Goal: Task Accomplishment & Management: Complete application form

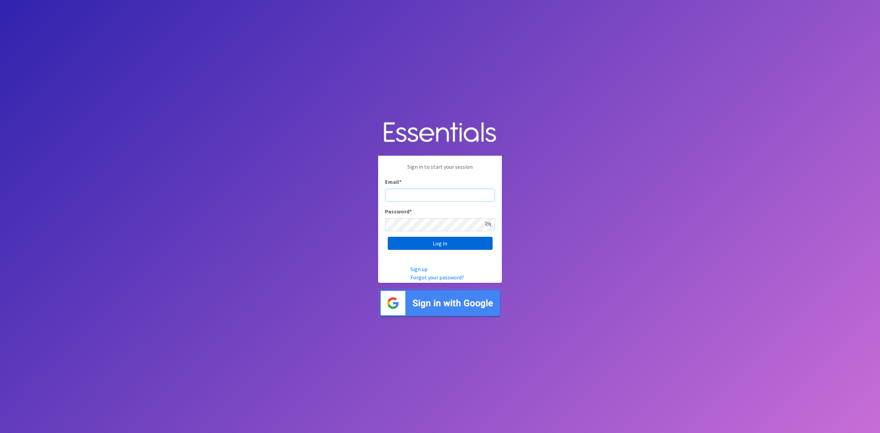
type input "analisacantu@austindiapers.org"
click at [413, 240] on input "Log in" at bounding box center [440, 243] width 105 height 13
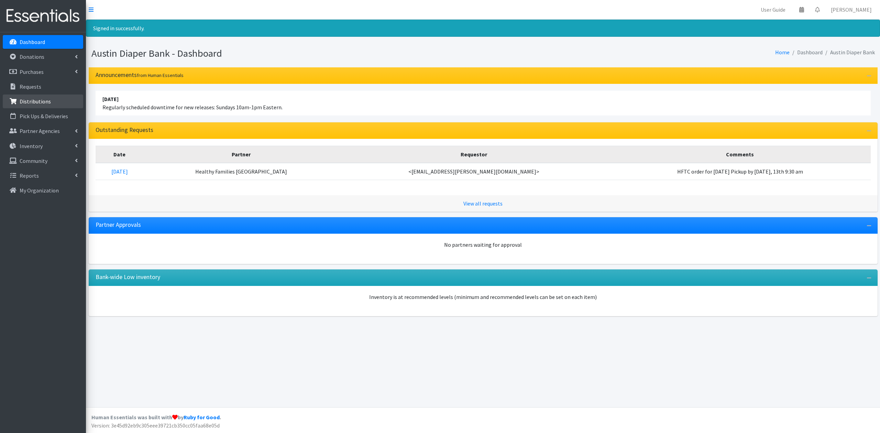
click at [47, 106] on link "Distributions" at bounding box center [43, 102] width 80 height 14
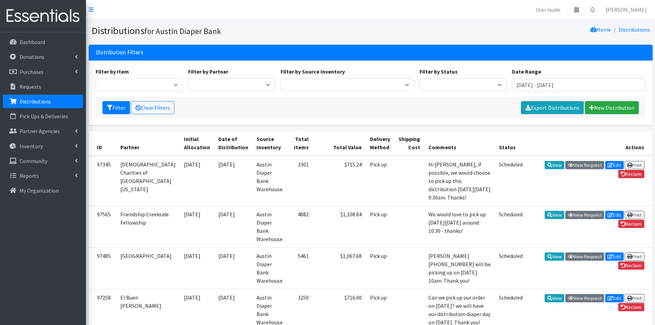
drag, startPoint x: 860, startPoint y: 2, endPoint x: 485, endPoint y: 33, distance: 376.0
click at [485, 33] on div "Home Distributions" at bounding box center [512, 31] width 282 height 12
click at [618, 108] on link "New Distribution" at bounding box center [612, 107] width 54 height 13
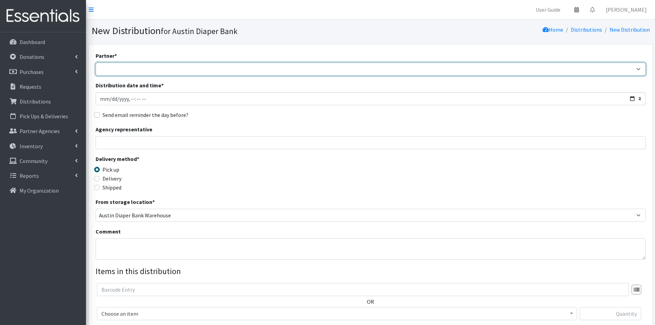
click at [159, 74] on select "ADB House Account Adult Protective Services Any Baby Can [DATE] [GEOGRAPHIC_DAT…" at bounding box center [371, 69] width 550 height 13
select select "4968"
click at [96, 63] on select "ADB House Account Adult Protective Services Any Baby Can Ascension Seton Austin…" at bounding box center [371, 69] width 550 height 13
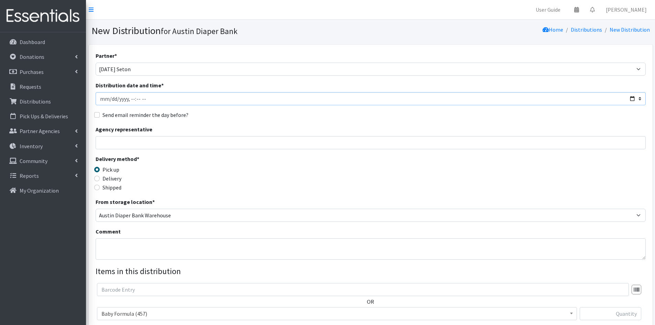
click at [130, 100] on input "Distribution date and time *" at bounding box center [371, 98] width 550 height 13
type input "2025-10-02T14:00"
click at [139, 140] on input "Agency representative" at bounding box center [371, 142] width 550 height 13
type input "Analisa Lundberg"
click at [118, 178] on label "Delivery" at bounding box center [111, 178] width 19 height 8
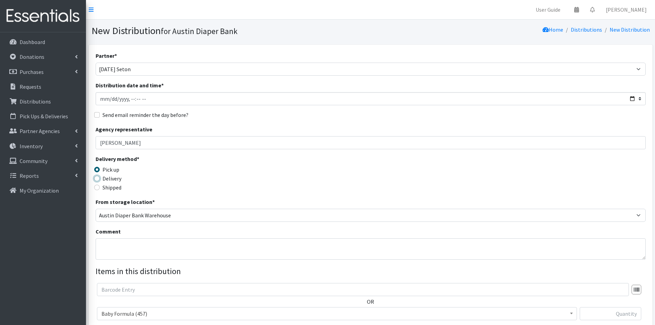
click at [100, 178] on input "Delivery" at bounding box center [96, 178] width 5 height 5
radio input "true"
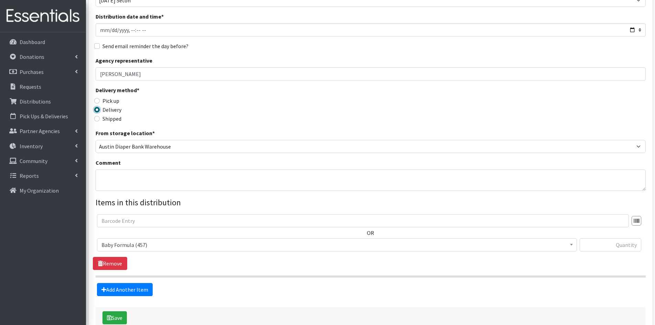
scroll to position [103, 0]
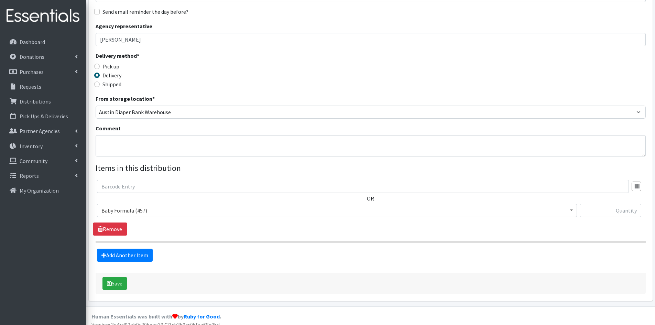
click at [154, 210] on span "Baby Formula (457)" at bounding box center [336, 211] width 471 height 10
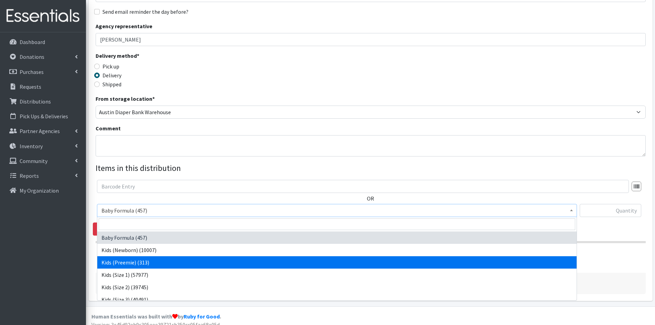
select select "451"
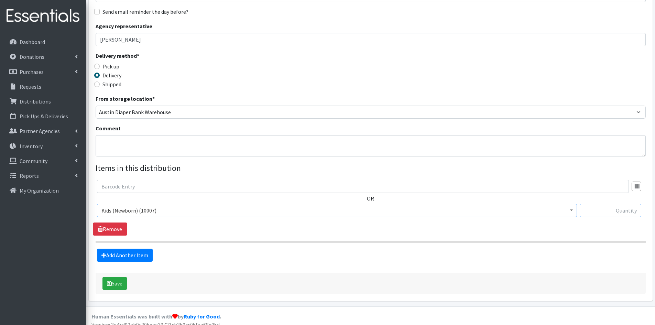
click at [623, 204] on input "text" at bounding box center [611, 210] width 62 height 13
type input "2000"
drag, startPoint x: 488, startPoint y: 234, endPoint x: 446, endPoint y: 251, distance: 44.9
click at [488, 234] on div "OR Baby Formula (457) Kids (Newborn) (10007) Kids (Preemie) (313) Kids (Size 1)…" at bounding box center [370, 208] width 555 height 56
click at [99, 253] on link "Add Another Item" at bounding box center [125, 255] width 56 height 13
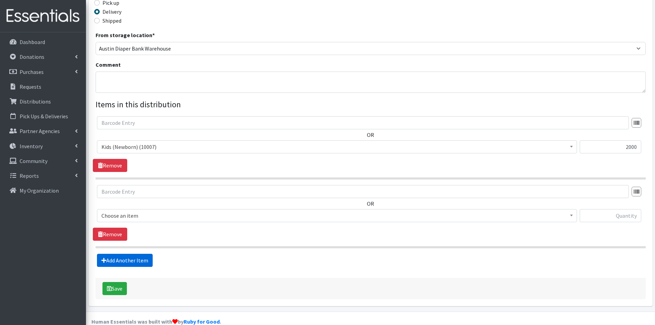
scroll to position [179, 0]
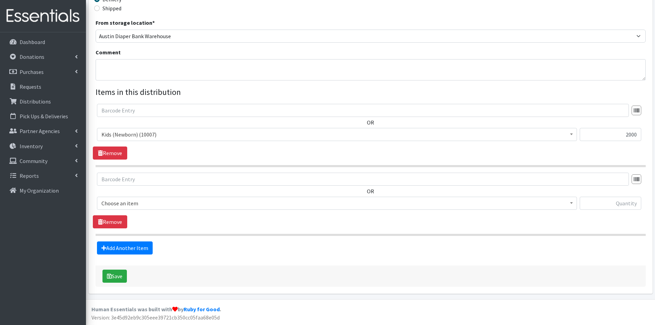
click at [129, 204] on span "Choose an item" at bounding box center [336, 203] width 471 height 10
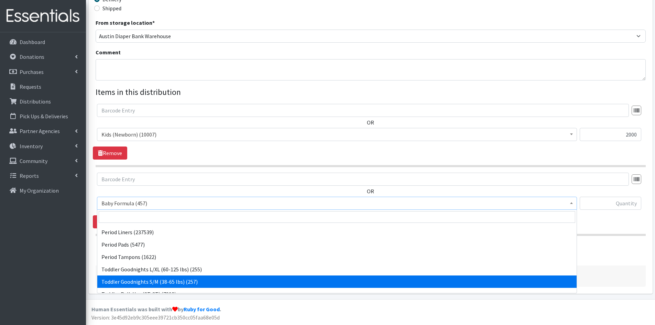
scroll to position [112, 0]
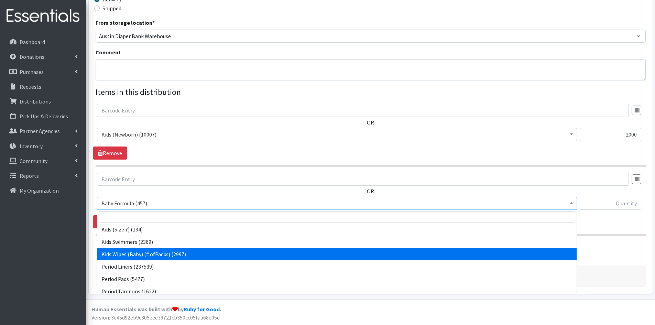
select select "434"
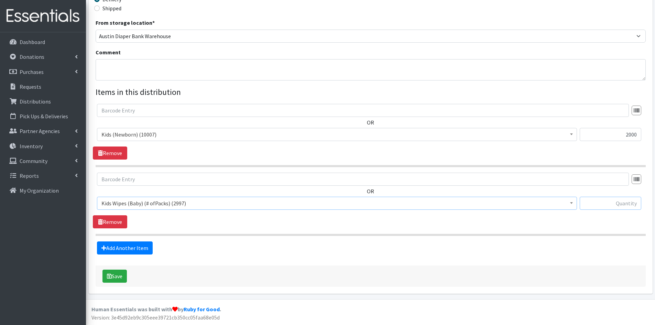
click at [602, 201] on input "text" at bounding box center [611, 203] width 62 height 13
type input "80"
click at [591, 236] on fieldset "Items in this distribution OR Baby Formula (457) Kids (Newborn) (10007) Kids (P…" at bounding box center [371, 170] width 550 height 168
click at [114, 273] on button "Save" at bounding box center [114, 275] width 24 height 13
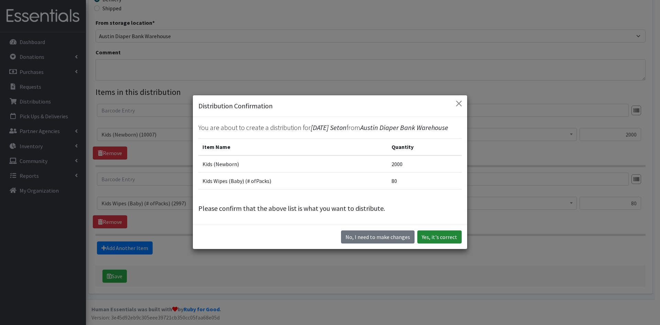
click at [435, 239] on button "Yes, it's correct" at bounding box center [439, 236] width 44 height 13
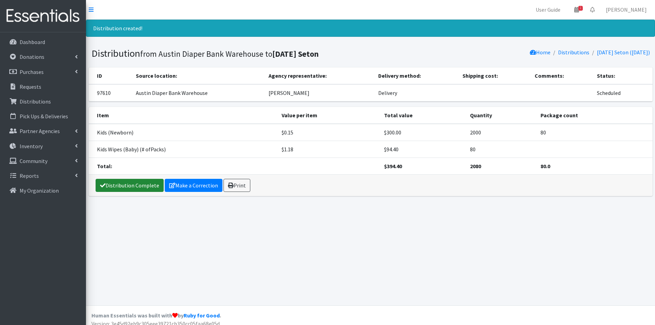
click at [152, 190] on link "Distribution Complete" at bounding box center [130, 185] width 68 height 13
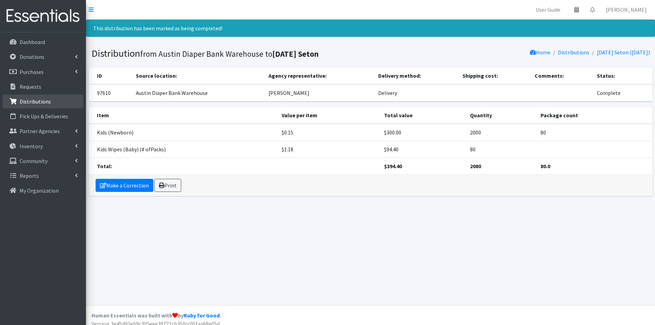
click at [49, 106] on link "Distributions" at bounding box center [43, 102] width 80 height 14
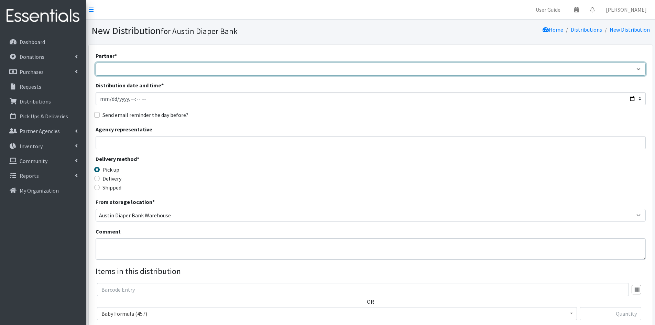
drag, startPoint x: 183, startPoint y: 65, endPoint x: 179, endPoint y: 73, distance: 8.8
click at [182, 65] on select "ADB House Account Adult Protective Services Any Baby Can [DATE] [GEOGRAPHIC_DAT…" at bounding box center [371, 69] width 550 height 13
select select "330"
click at [96, 63] on select "ADB House Account Adult Protective Services Any Baby Can [DATE] [GEOGRAPHIC_DAT…" at bounding box center [371, 69] width 550 height 13
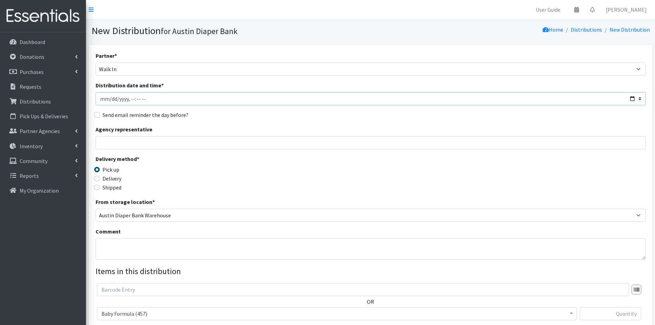
click at [136, 99] on input "Distribution date and time *" at bounding box center [371, 98] width 550 height 13
click at [143, 99] on input "Distribution date and time *" at bounding box center [371, 98] width 550 height 13
click at [139, 100] on input "Distribution date and time *" at bounding box center [371, 98] width 550 height 13
click at [146, 99] on input "Distribution date and time *" at bounding box center [371, 98] width 550 height 13
click at [140, 106] on div "Partner * ADB House Account Adult Protective Services Any Baby Can [DATE] [GEOG…" at bounding box center [371, 208] width 550 height 313
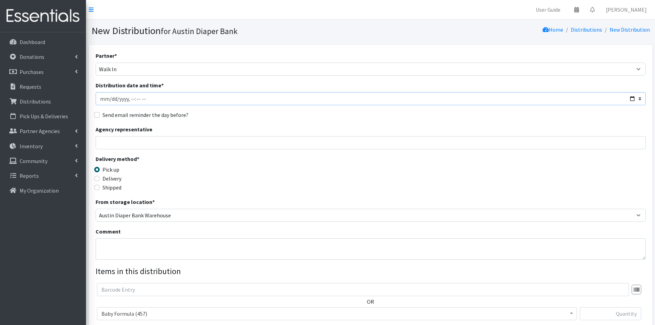
click at [136, 102] on input "Distribution date and time *" at bounding box center [371, 98] width 550 height 13
type input "[DATE]T11:18"
click at [173, 147] on input "Agency representative" at bounding box center [371, 142] width 550 height 13
type input "[PERSON_NAME]"
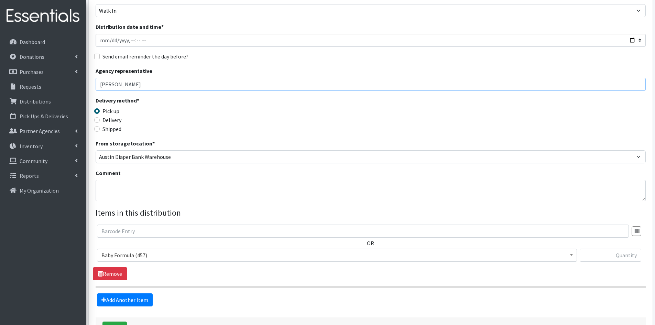
scroll to position [103, 0]
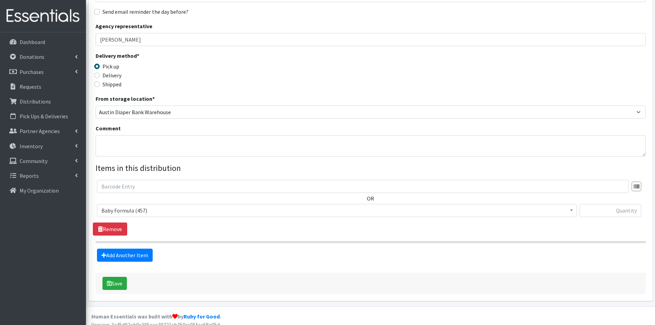
click at [145, 212] on span "Baby Formula (457)" at bounding box center [336, 211] width 471 height 10
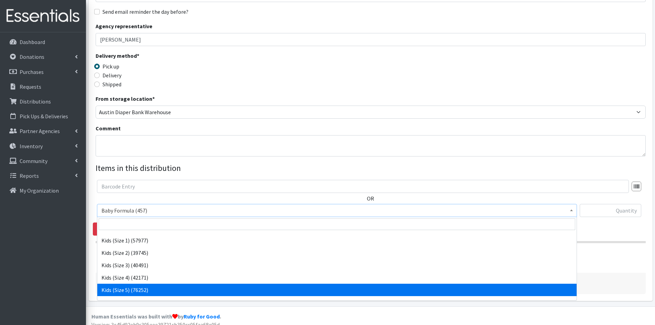
scroll to position [69, 0]
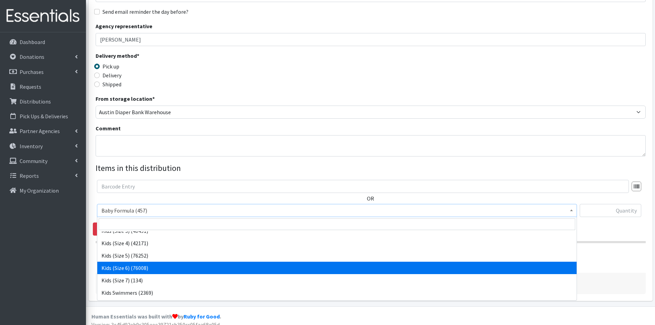
select select "462"
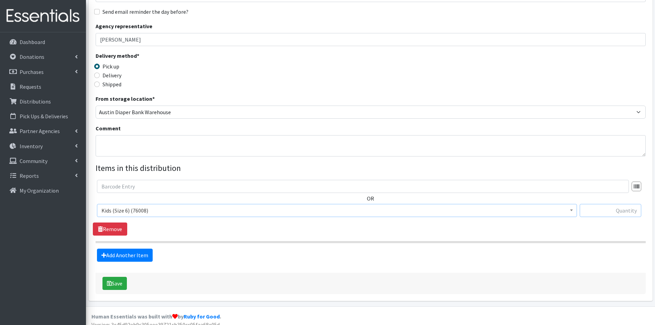
click at [596, 211] on input "text" at bounding box center [611, 210] width 62 height 13
type input "25"
click at [526, 238] on section "OR Baby Formula (457) Kids (Newborn) (8007) Kids ([MEDICAL_DATA]) (313) Kids (S…" at bounding box center [371, 211] width 550 height 63
click at [106, 262] on form "Partner * ADB House Account Adult Protective Services Any Baby Can [DATE] [GEOG…" at bounding box center [371, 120] width 550 height 345
click at [112, 257] on link "Add Another Item" at bounding box center [125, 255] width 56 height 13
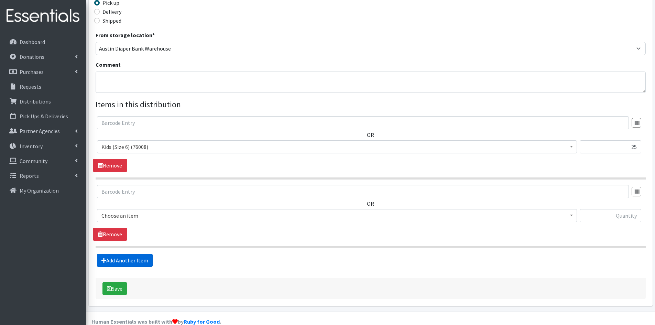
scroll to position [179, 0]
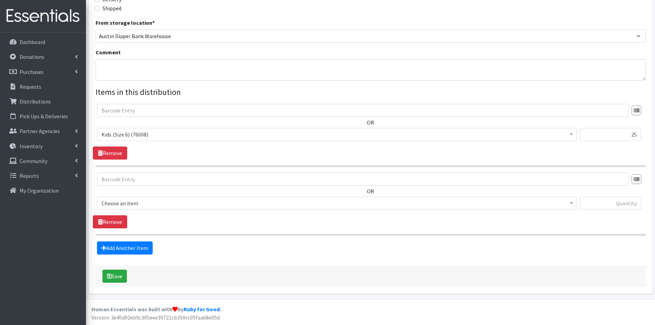
click at [145, 200] on span "Choose an item" at bounding box center [336, 203] width 471 height 10
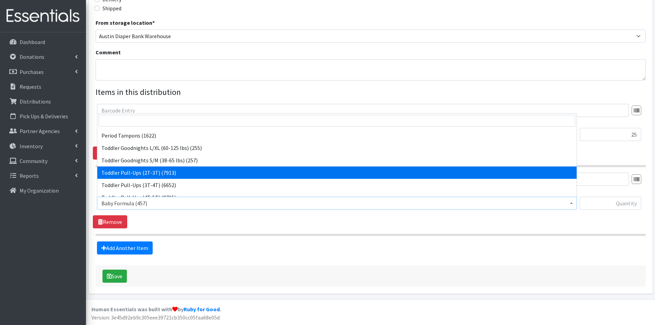
scroll to position [103, 0]
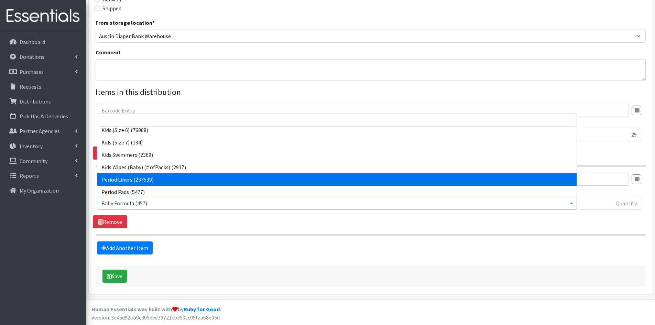
select select "434"
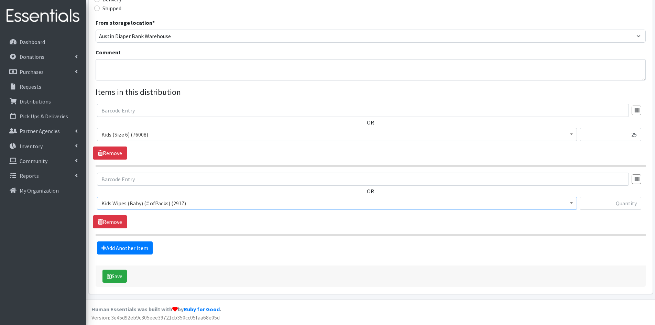
click at [630, 211] on div at bounding box center [611, 206] width 62 height 19
click at [630, 202] on input "text" at bounding box center [611, 203] width 62 height 13
type input "1"
click at [566, 238] on fieldset "Items in this distribution OR Baby Formula (457) Kids (Newborn) (8007) Kids ([M…" at bounding box center [371, 170] width 550 height 168
click at [123, 251] on link "Add Another Item" at bounding box center [125, 247] width 56 height 13
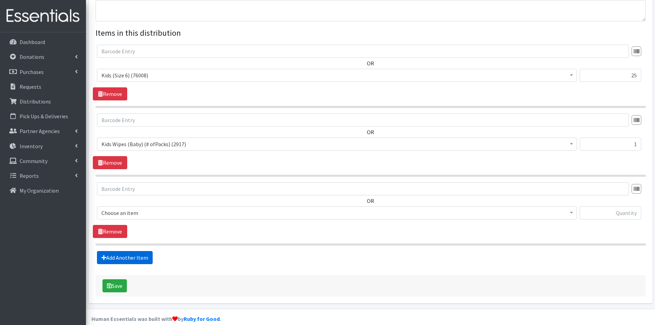
scroll to position [248, 0]
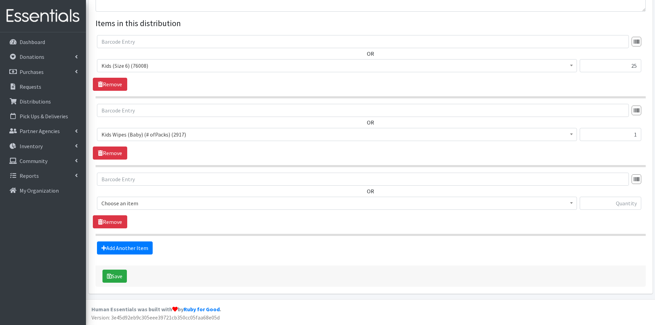
click at [139, 199] on span "Choose an item" at bounding box center [336, 203] width 471 height 10
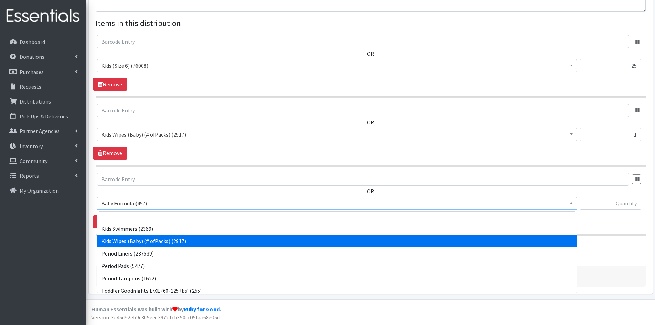
scroll to position [137, 0]
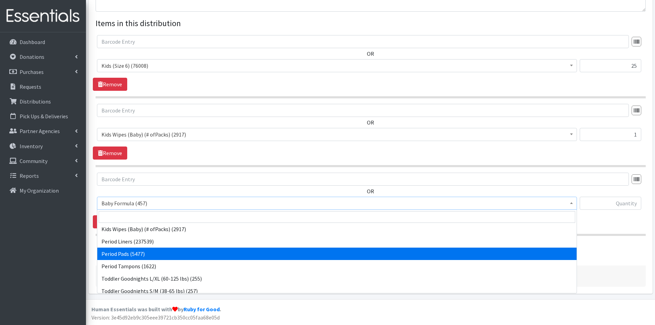
drag, startPoint x: 136, startPoint y: 256, endPoint x: 224, endPoint y: 255, distance: 88.7
select select "1534"
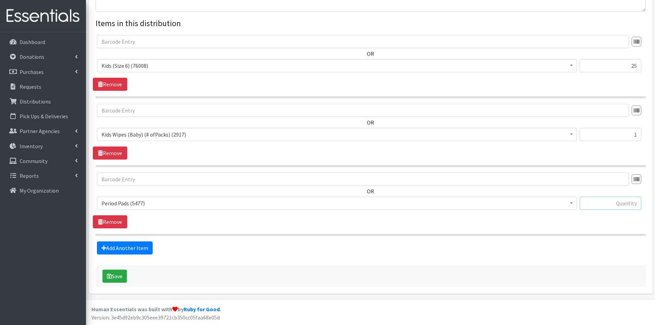
click at [625, 203] on input "text" at bounding box center [611, 203] width 62 height 13
type input "10"
click at [602, 226] on div "OR Baby Formula (457) Kids (Newborn) (8007) Kids ([MEDICAL_DATA]) (313) Kids (S…" at bounding box center [370, 201] width 555 height 56
click at [125, 272] on button "Save" at bounding box center [114, 275] width 24 height 13
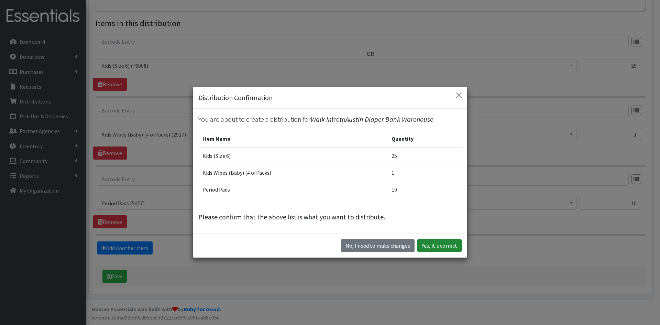
click at [426, 250] on button "Yes, it's correct" at bounding box center [439, 245] width 44 height 13
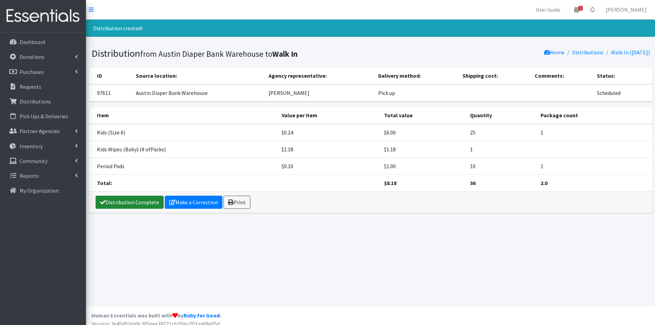
drag, startPoint x: 122, startPoint y: 207, endPoint x: 122, endPoint y: 213, distance: 6.9
click at [122, 207] on link "Distribution Complete" at bounding box center [130, 202] width 68 height 13
